Goal: Transaction & Acquisition: Purchase product/service

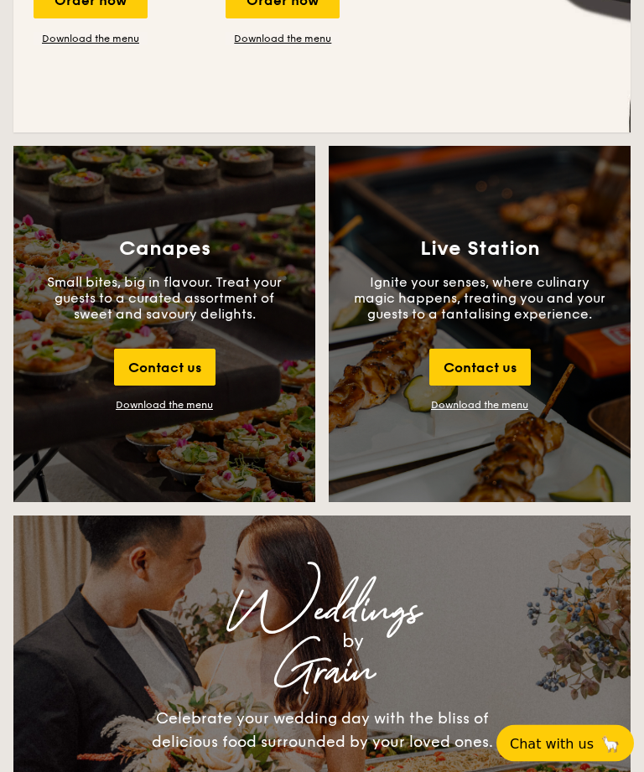
scroll to position [1875, 0]
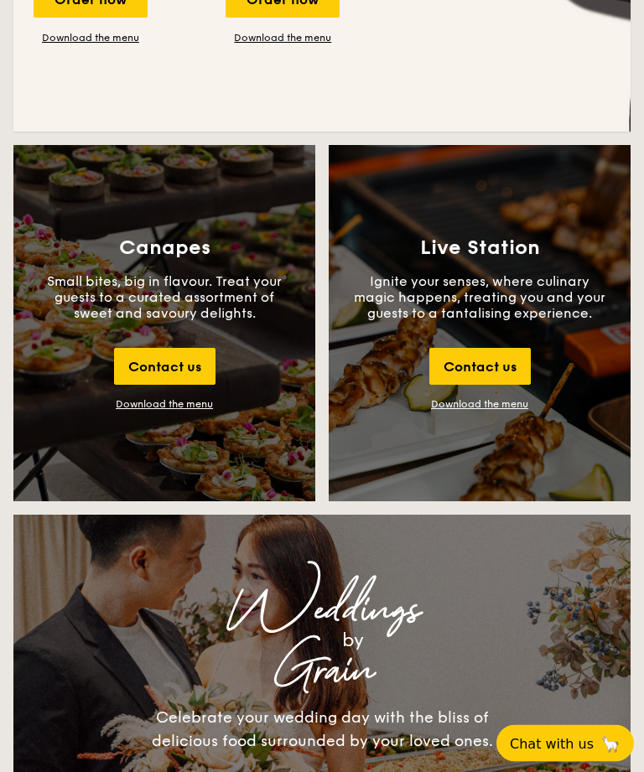
click at [481, 411] on link "Download the menu" at bounding box center [479, 405] width 97 height 12
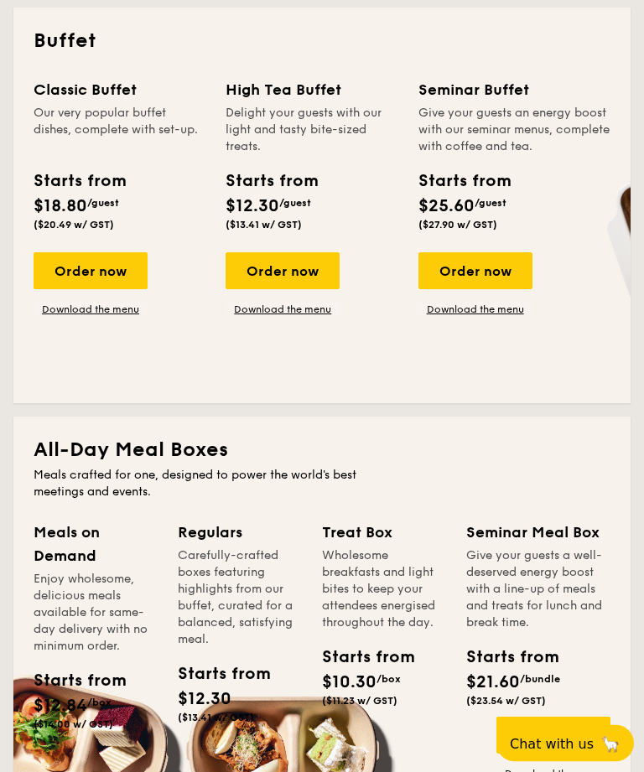
scroll to position [763, 0]
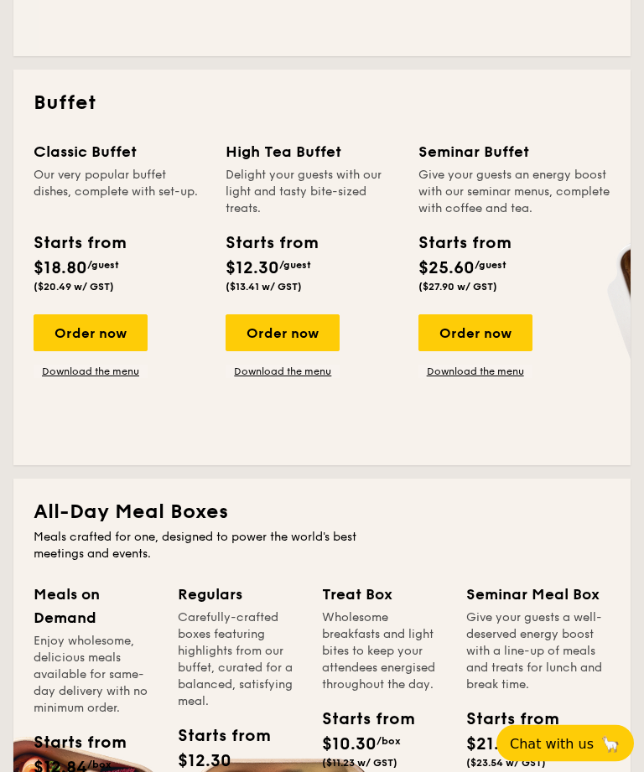
click at [89, 335] on div "Order now" at bounding box center [91, 333] width 114 height 37
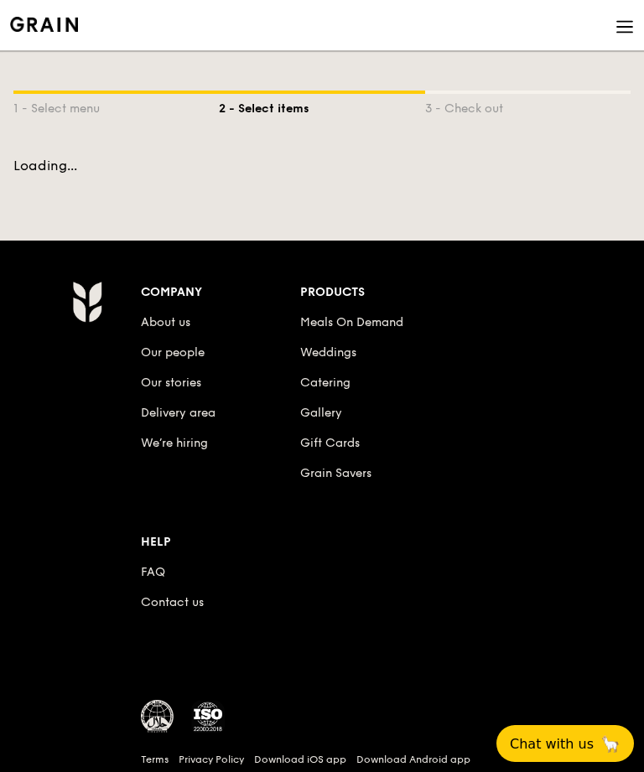
scroll to position [83, 0]
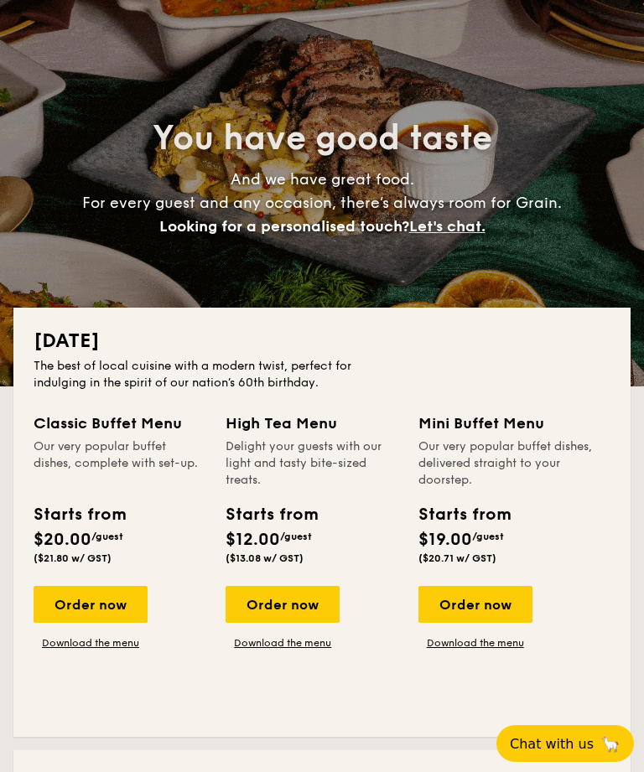
scroll to position [764, 0]
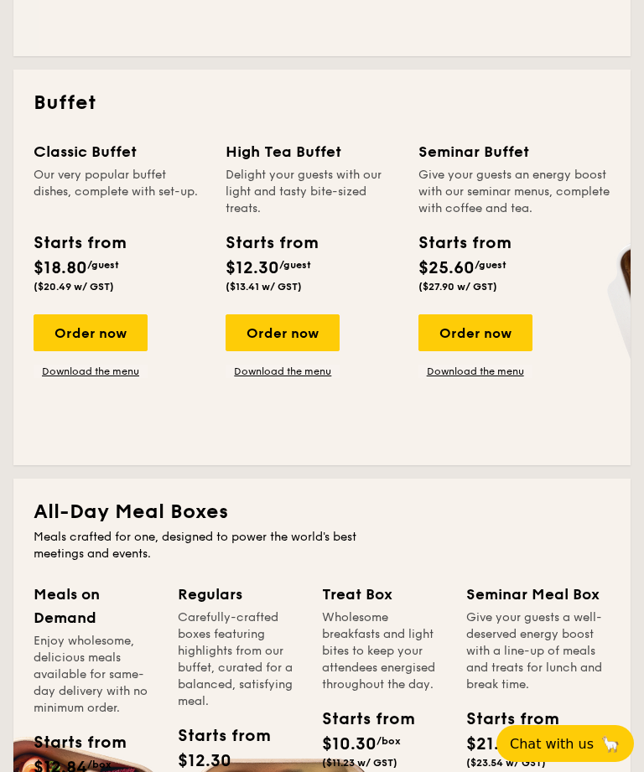
click at [79, 377] on link "Download the menu" at bounding box center [91, 371] width 114 height 13
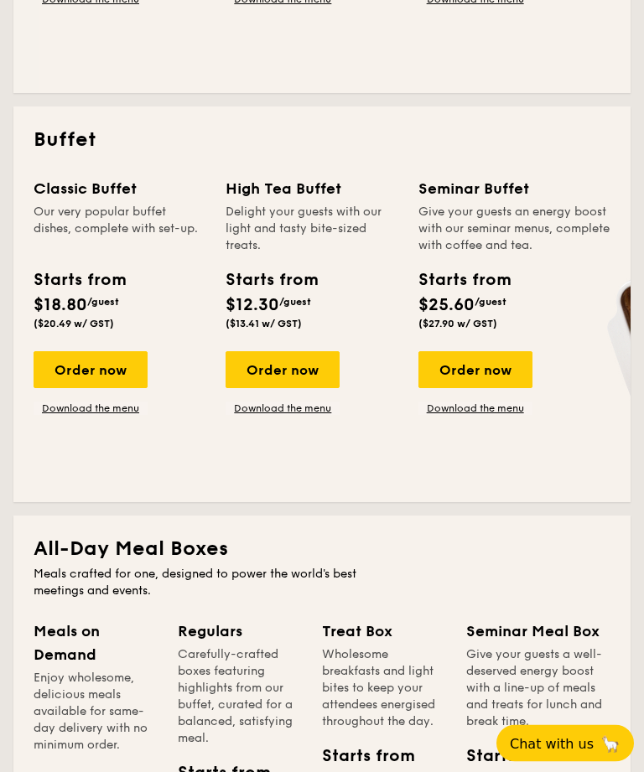
scroll to position [727, 0]
click at [309, 406] on link "Download the menu" at bounding box center [283, 408] width 114 height 13
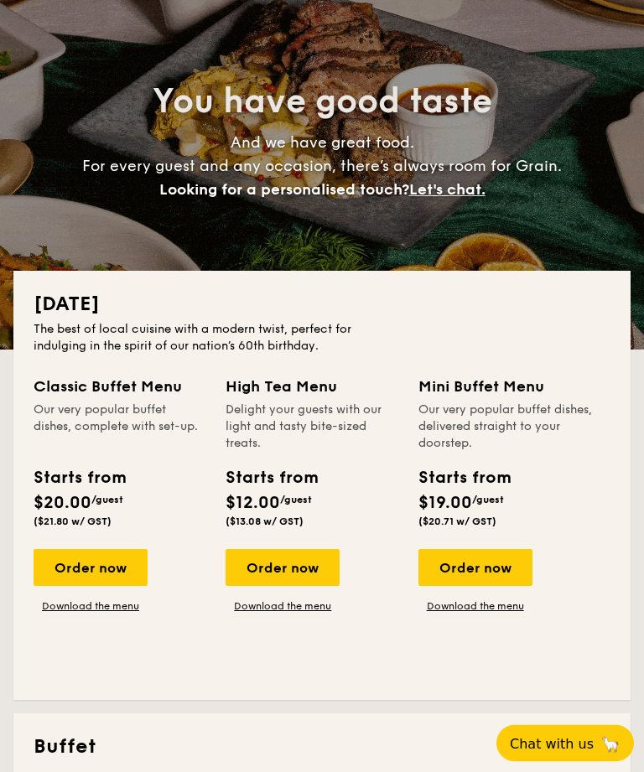
scroll to position [120, 0]
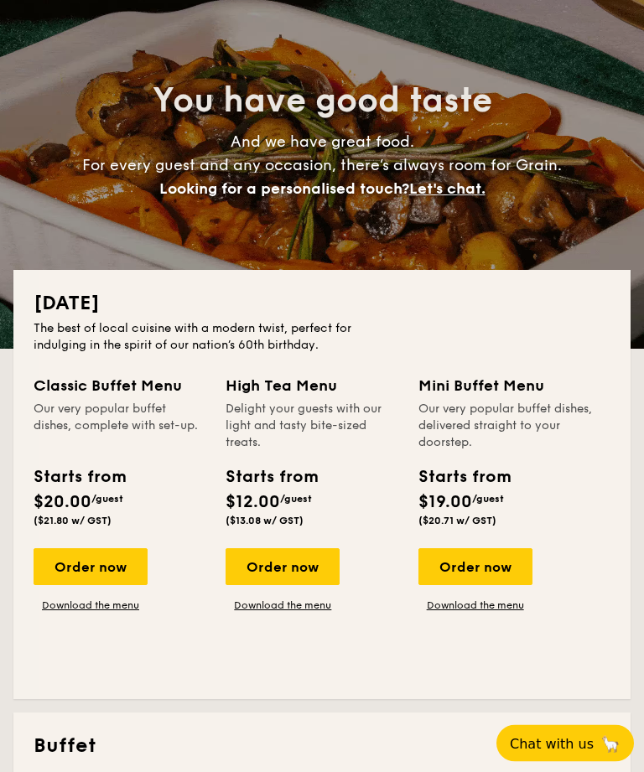
click at [467, 602] on link "Download the menu" at bounding box center [476, 606] width 114 height 13
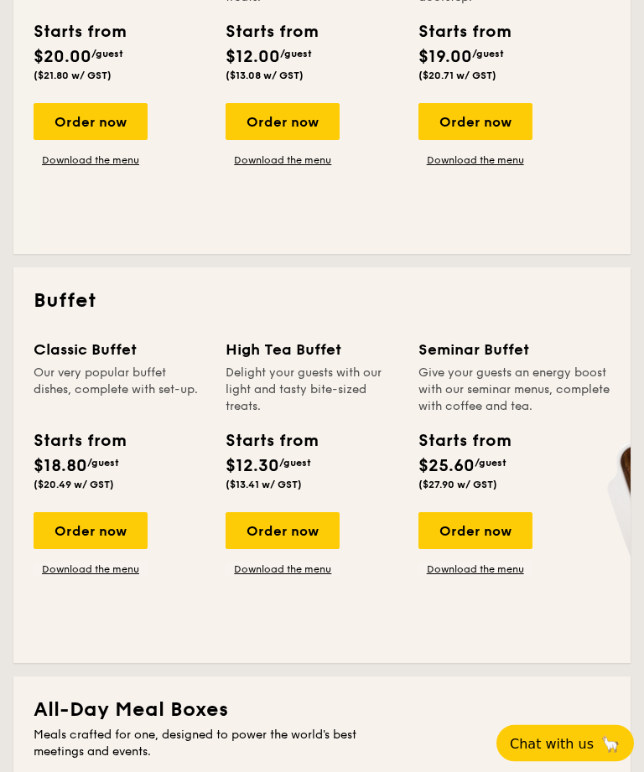
scroll to position [566, 0]
click at [491, 572] on link "Download the menu" at bounding box center [476, 569] width 114 height 13
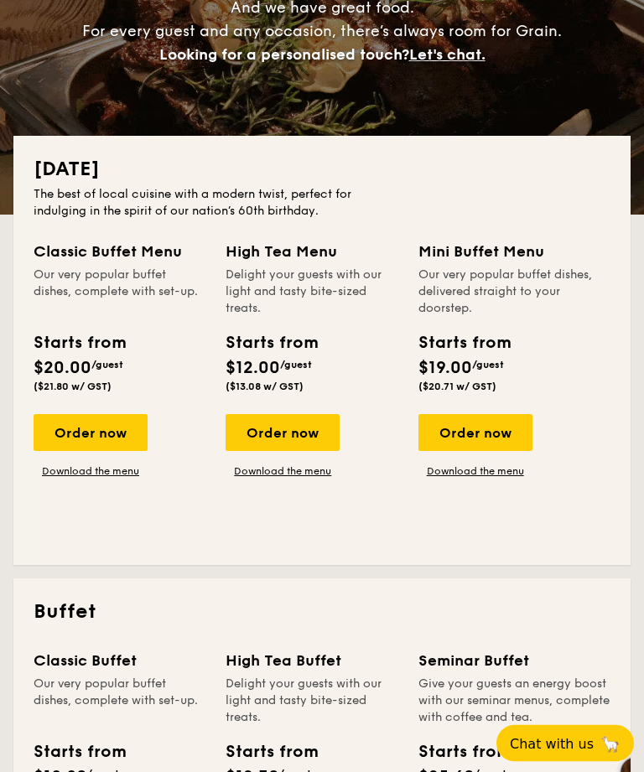
scroll to position [0, 0]
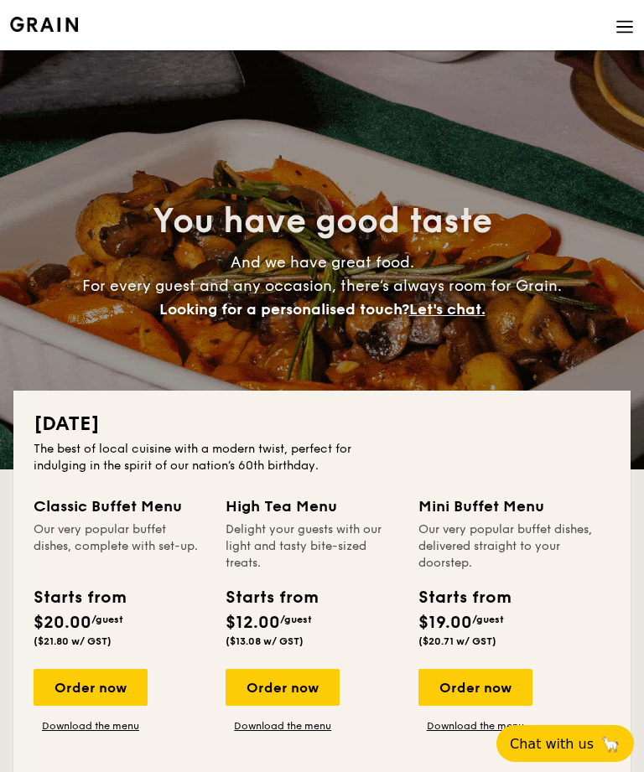
click at [452, 308] on span "Let's chat." at bounding box center [447, 309] width 76 height 18
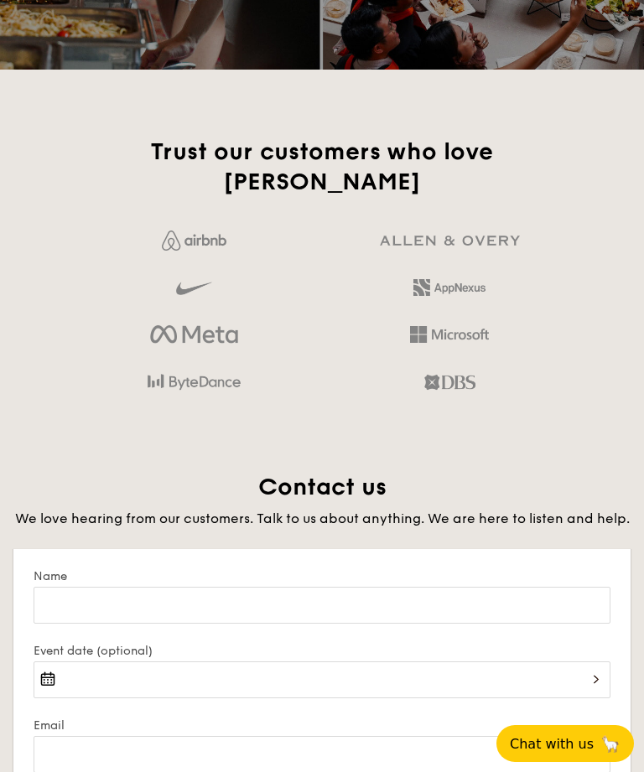
scroll to position [3497, 0]
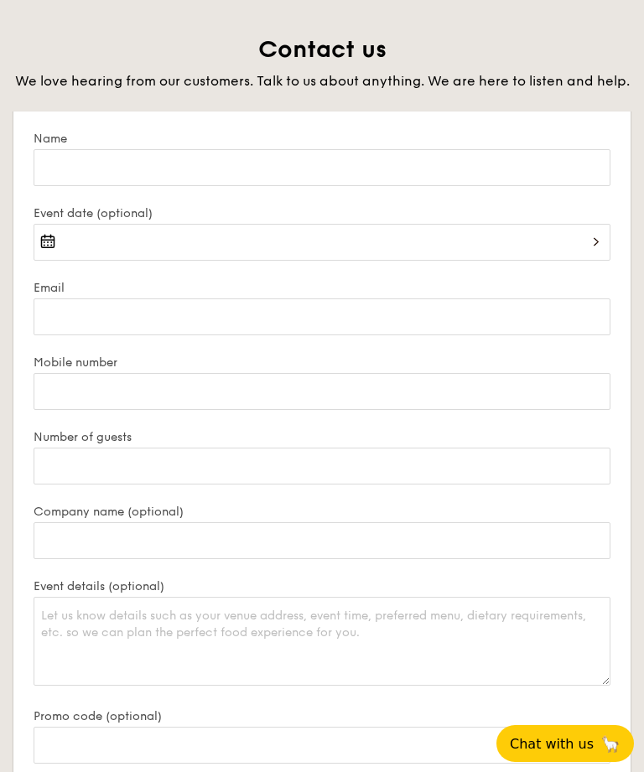
click at [576, 738] on span "Chat with us" at bounding box center [552, 744] width 84 height 16
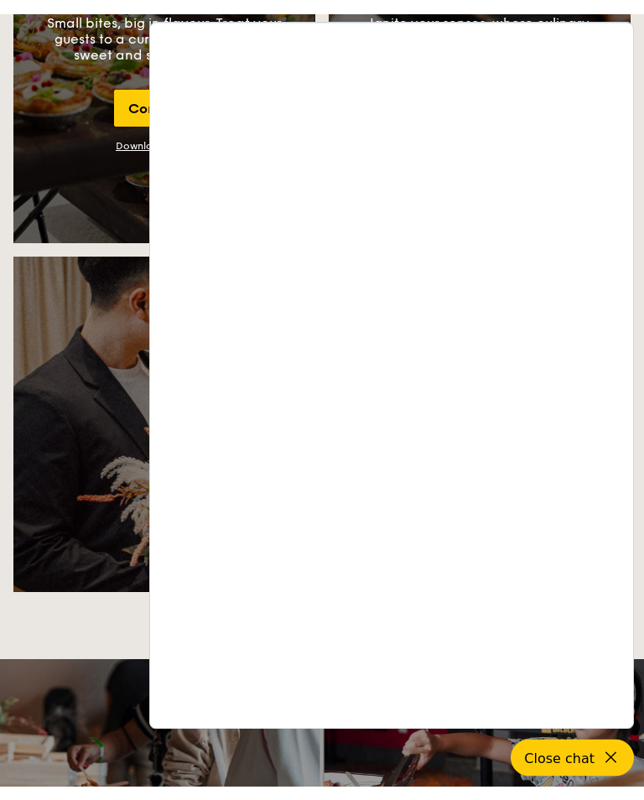
scroll to position [2148, 0]
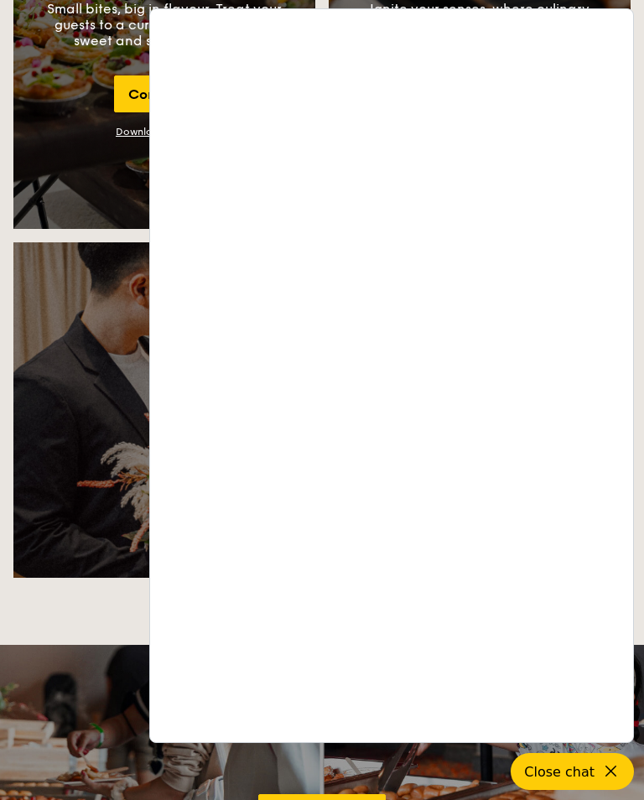
click at [70, 320] on div "Weddings by Grain Celebrate your wedding day with the bliss of delicious food s…" at bounding box center [321, 410] width 617 height 255
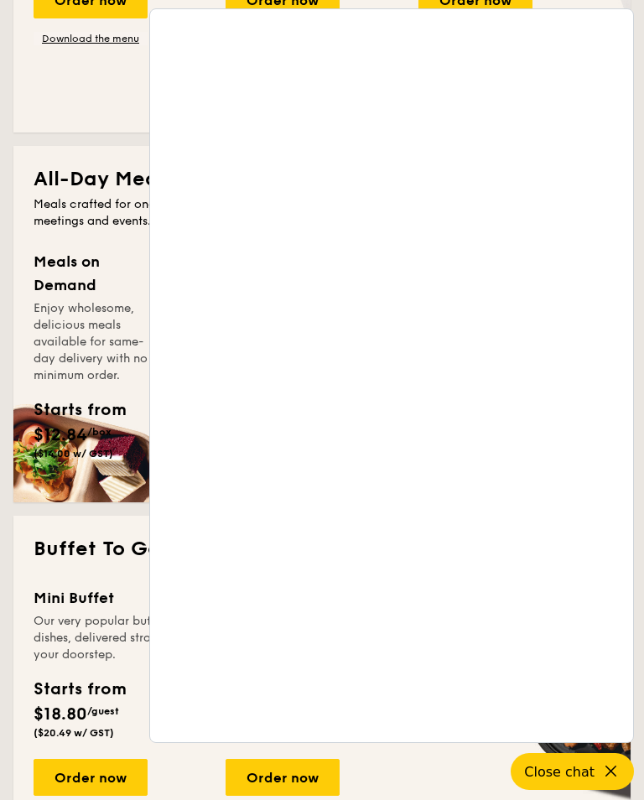
scroll to position [1094, 0]
